Goal: Task Accomplishment & Management: Use online tool/utility

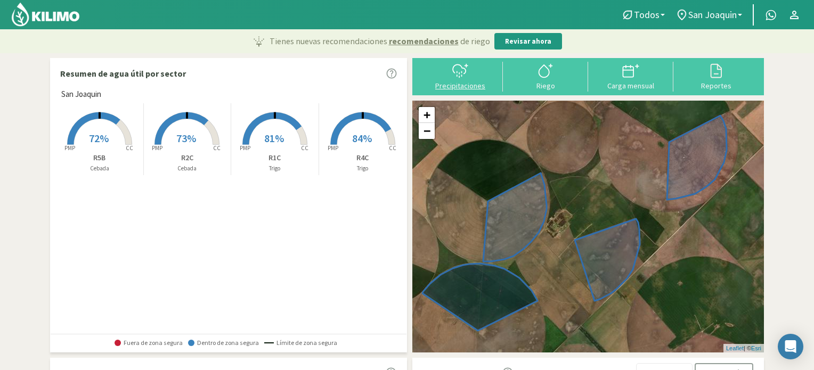
click at [458, 78] on icon at bounding box center [460, 70] width 17 height 17
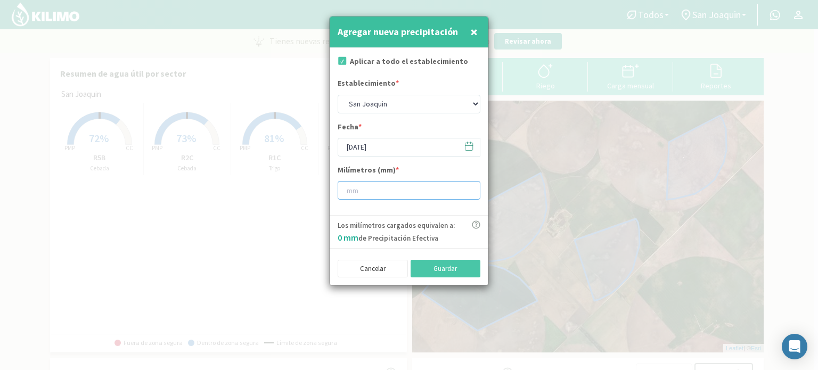
click at [403, 193] on input "number" at bounding box center [409, 190] width 143 height 19
type input "4"
click at [443, 267] on button "Guardar" at bounding box center [446, 269] width 70 height 18
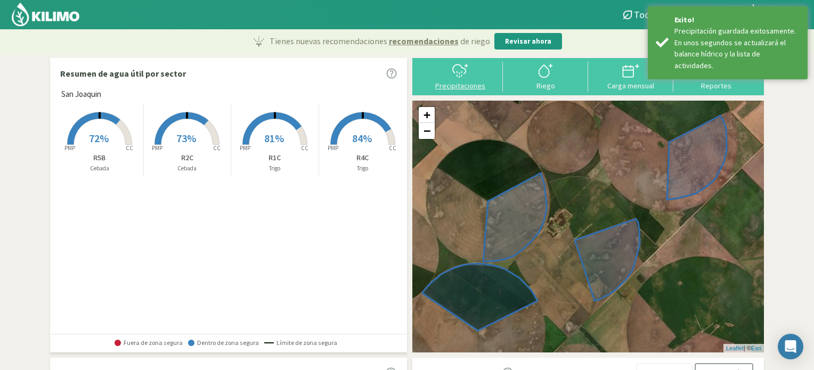
click at [462, 85] on div "Precipitaciones" at bounding box center [460, 85] width 79 height 7
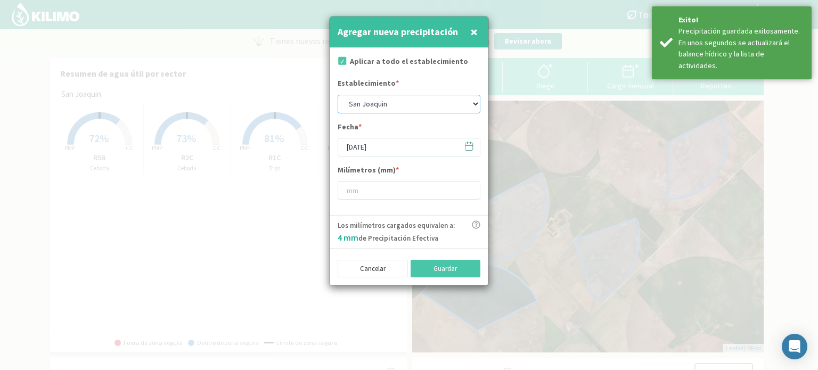
click at [435, 104] on select "San [PERSON_NAME] San [PERSON_NAME] - 40cm" at bounding box center [409, 104] width 143 height 19
select select "1: Object"
click at [338, 95] on select "San [PERSON_NAME] San [PERSON_NAME] - 40cm" at bounding box center [409, 104] width 143 height 19
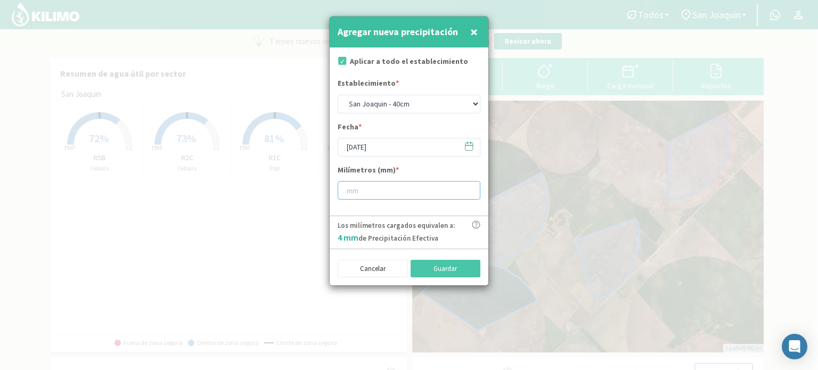
click at [405, 191] on input "number" at bounding box center [409, 190] width 143 height 19
type input "4"
click at [443, 264] on button "Guardar" at bounding box center [446, 269] width 70 height 18
select select "0: Object"
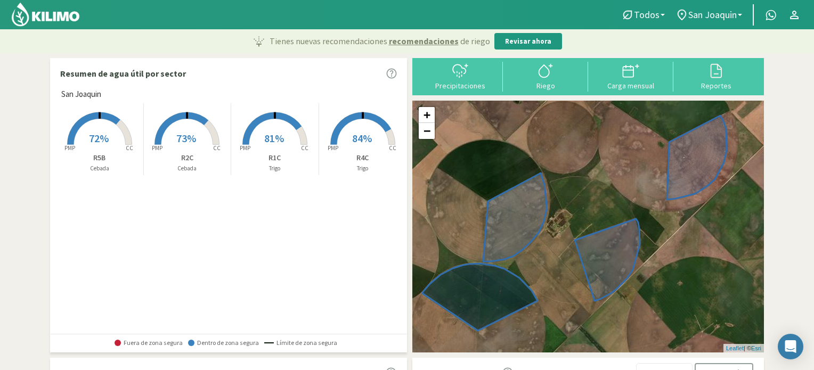
click at [87, 130] on rect at bounding box center [99, 145] width 85 height 85
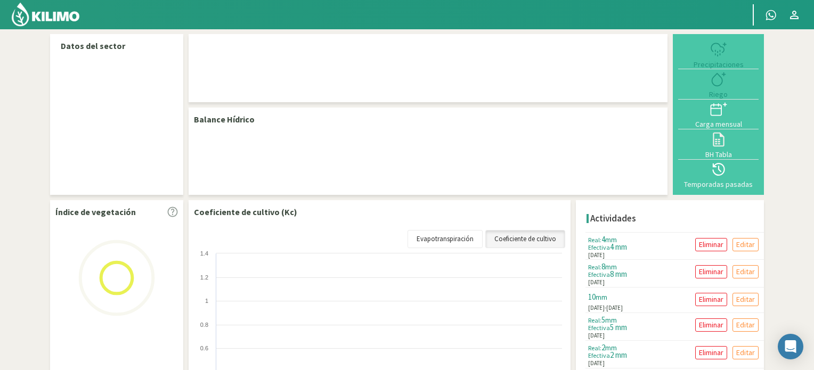
select select "3: Object"
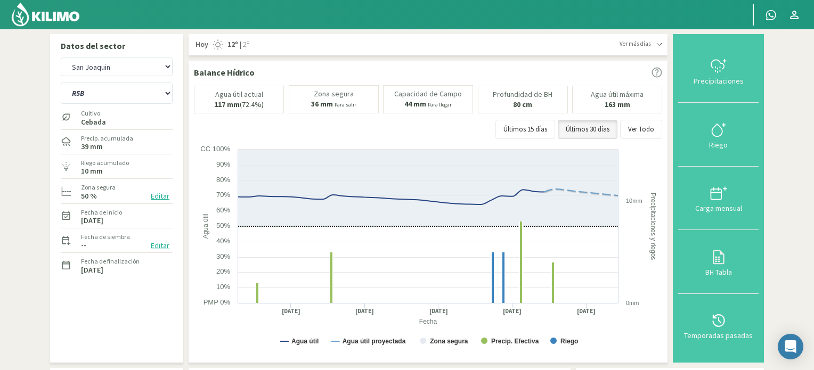
drag, startPoint x: 813, startPoint y: 150, endPoint x: 818, endPoint y: 178, distance: 29.2
click at [814, 178] on html "Principal Contactar ejecutivo Perfil Perfil Salir Datos del sector San [PERSON_…" at bounding box center [407, 185] width 814 height 370
click at [45, 13] on img at bounding box center [46, 15] width 70 height 26
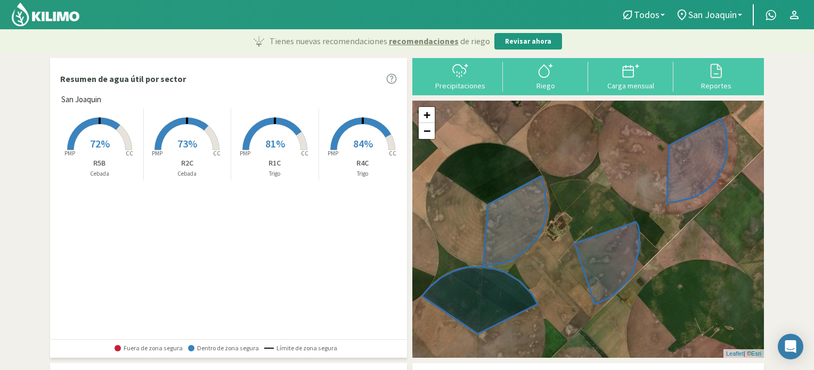
click at [192, 143] on span "73%" at bounding box center [187, 143] width 20 height 13
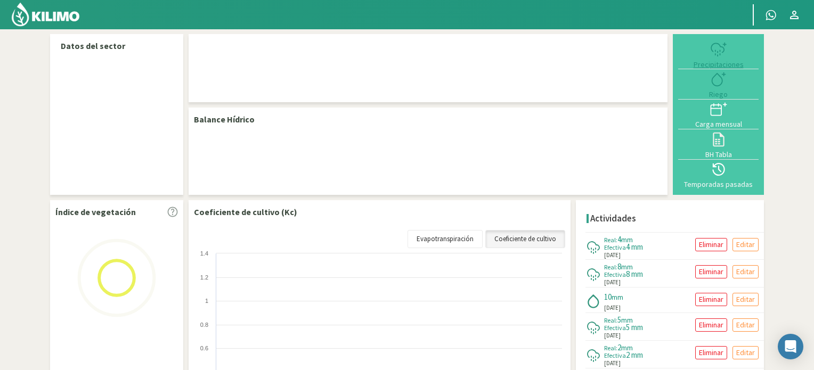
select select "1: Object"
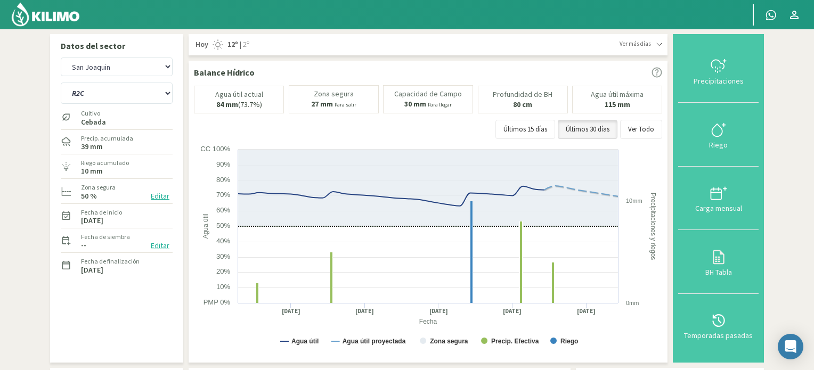
click at [51, 17] on img at bounding box center [46, 15] width 70 height 26
